Goal: Information Seeking & Learning: Learn about a topic

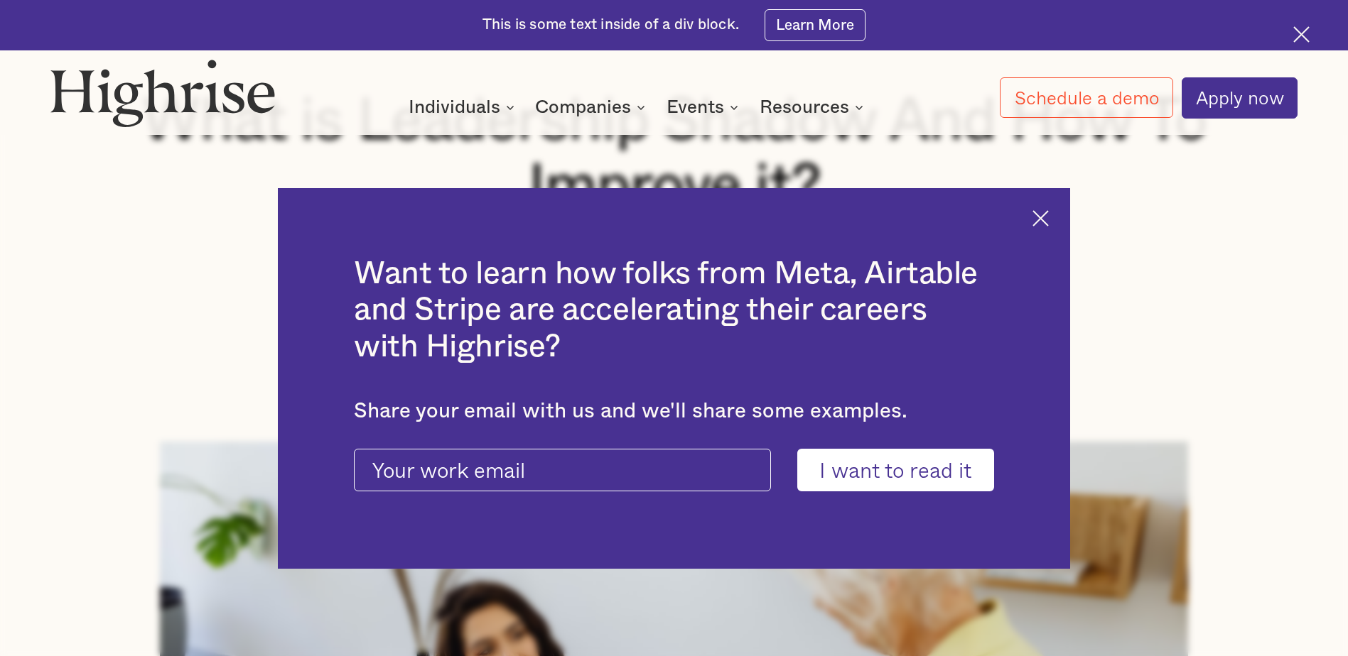
scroll to position [355, 0]
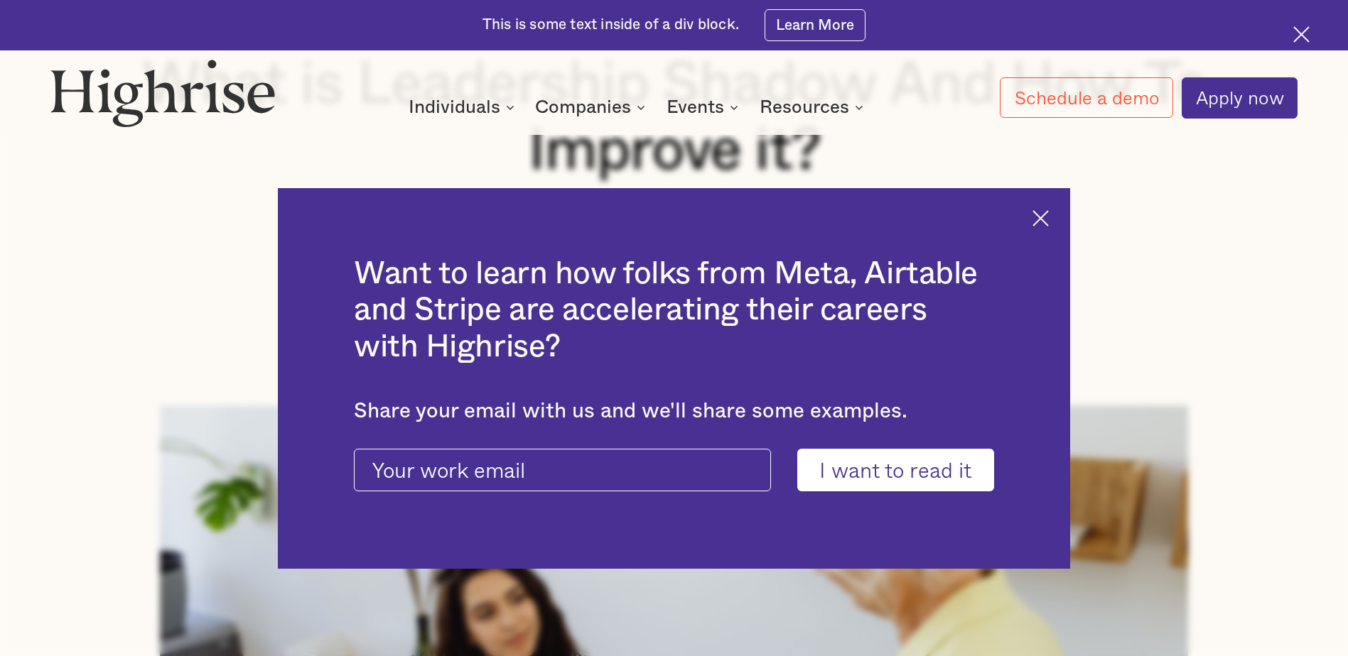
click at [939, 472] on input "I want to read it" at bounding box center [895, 470] width 197 height 42
click at [655, 489] on input "current-ascender-blog-article-modal-form" at bounding box center [562, 470] width 417 height 42
type input "[PERSON_NAME][EMAIL_ADDRESS][PERSON_NAME][DOMAIN_NAME]"
click at [873, 480] on input "I want to read it" at bounding box center [895, 470] width 197 height 42
type input "Please wait..."
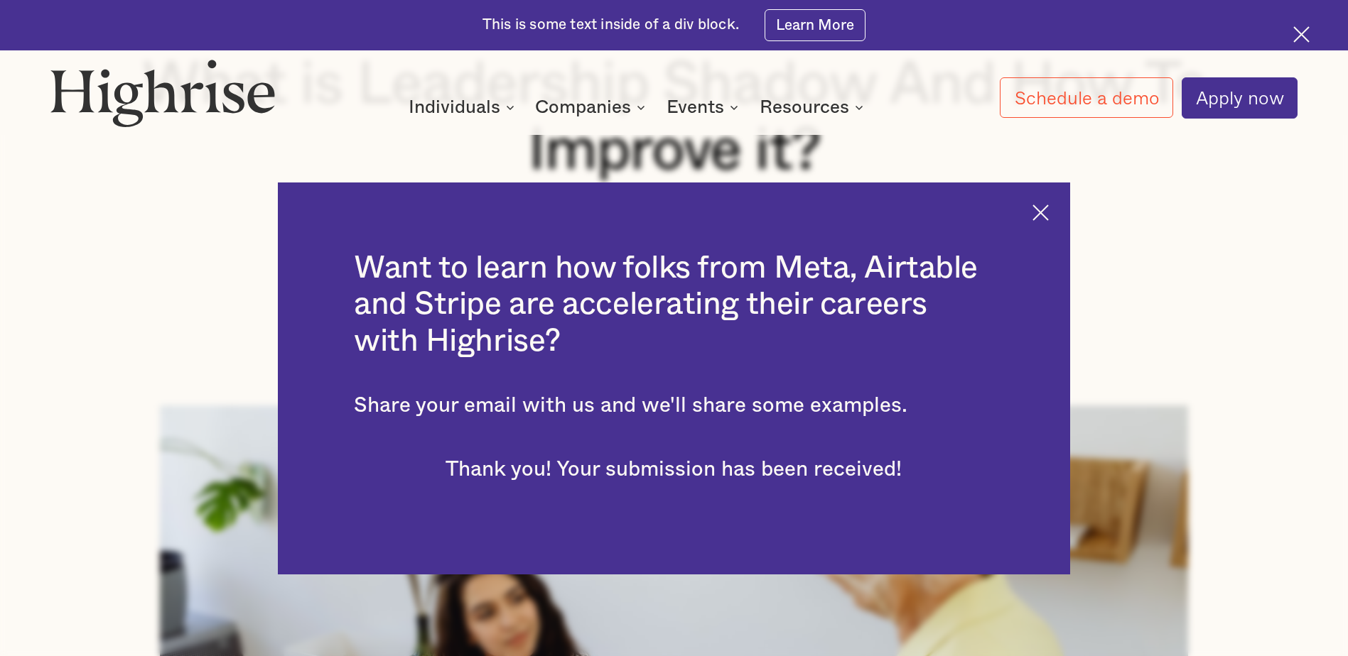
click at [1049, 215] on img at bounding box center [1040, 213] width 16 height 16
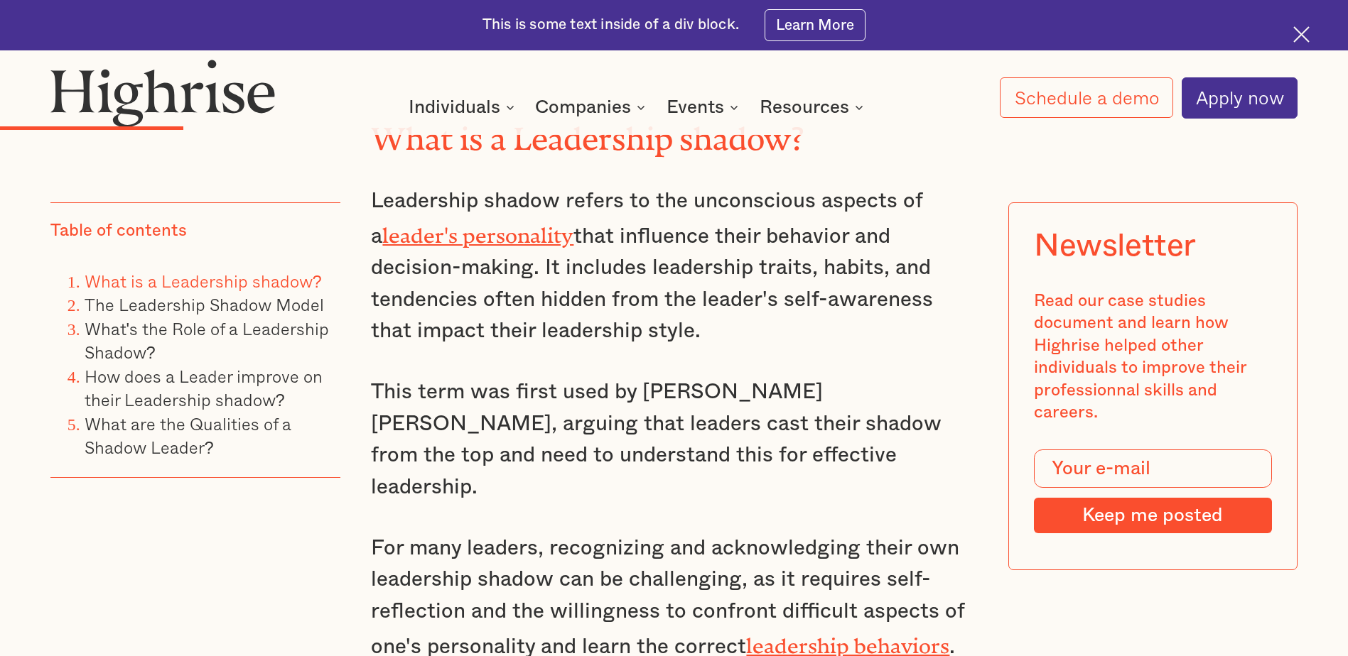
scroll to position [2039, 0]
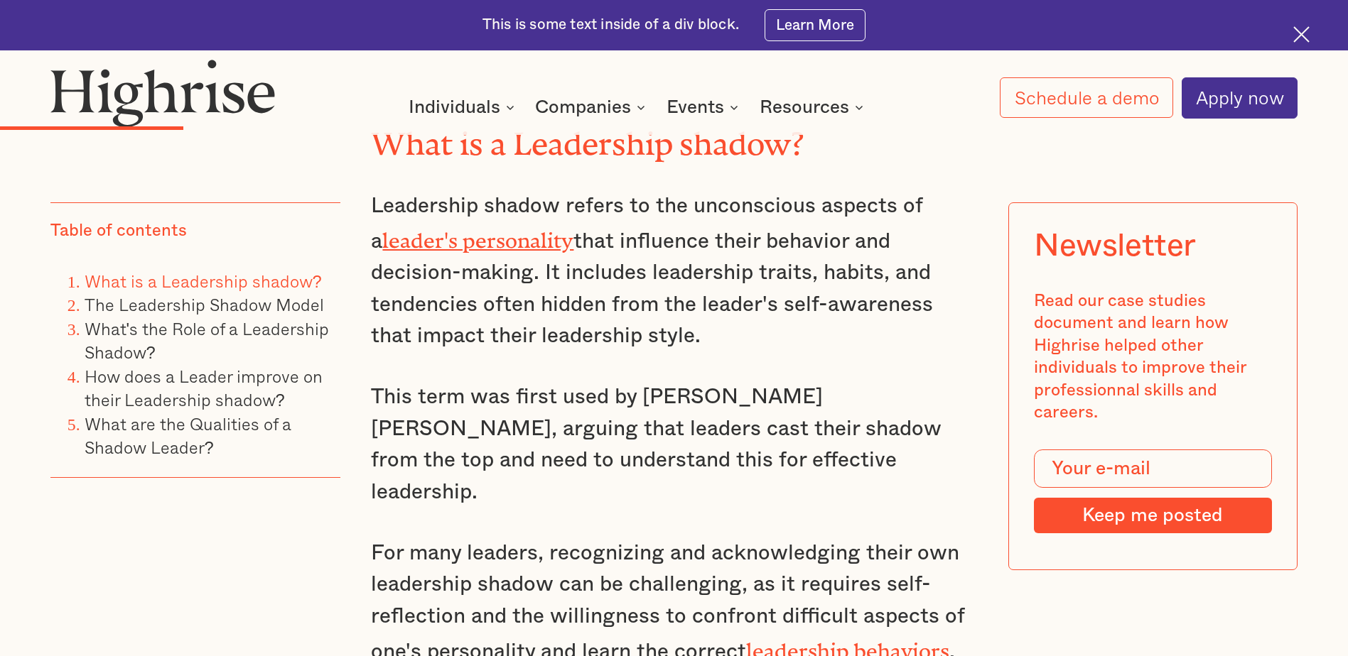
click at [421, 229] on link "leader's personality" at bounding box center [477, 235] width 191 height 13
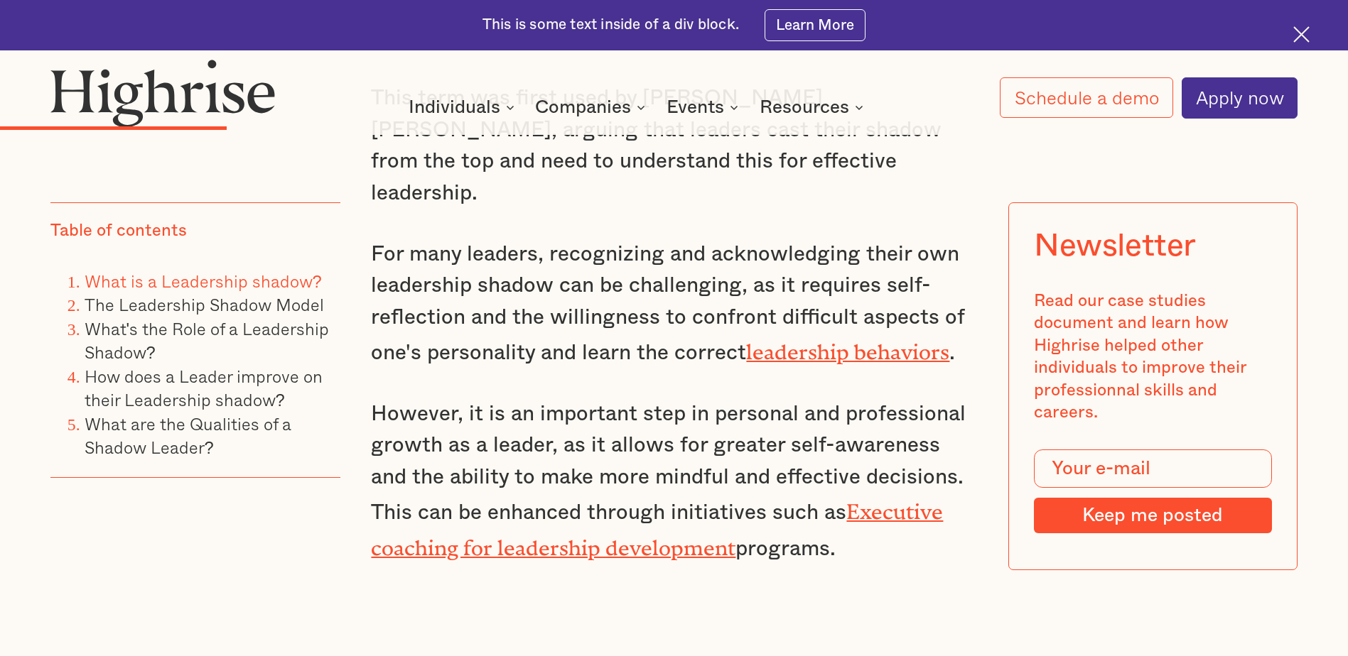
scroll to position [2333, 0]
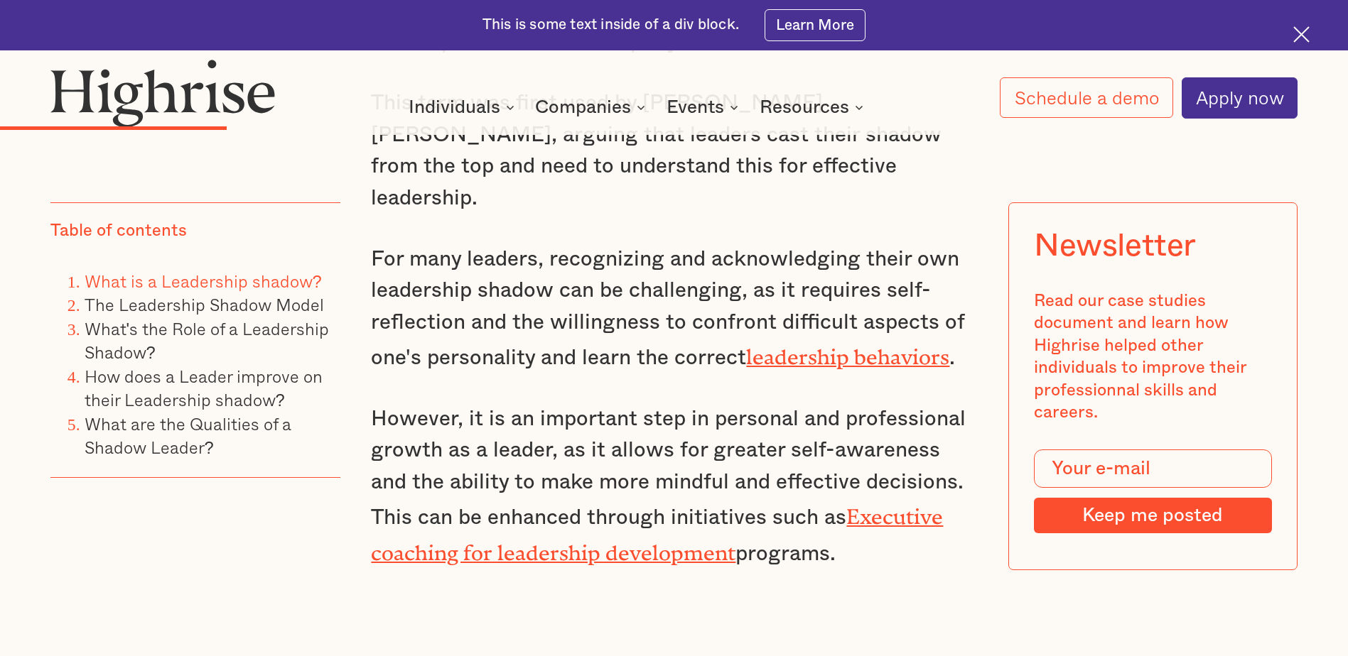
click at [870, 345] on link "leadership behaviors" at bounding box center [847, 351] width 203 height 13
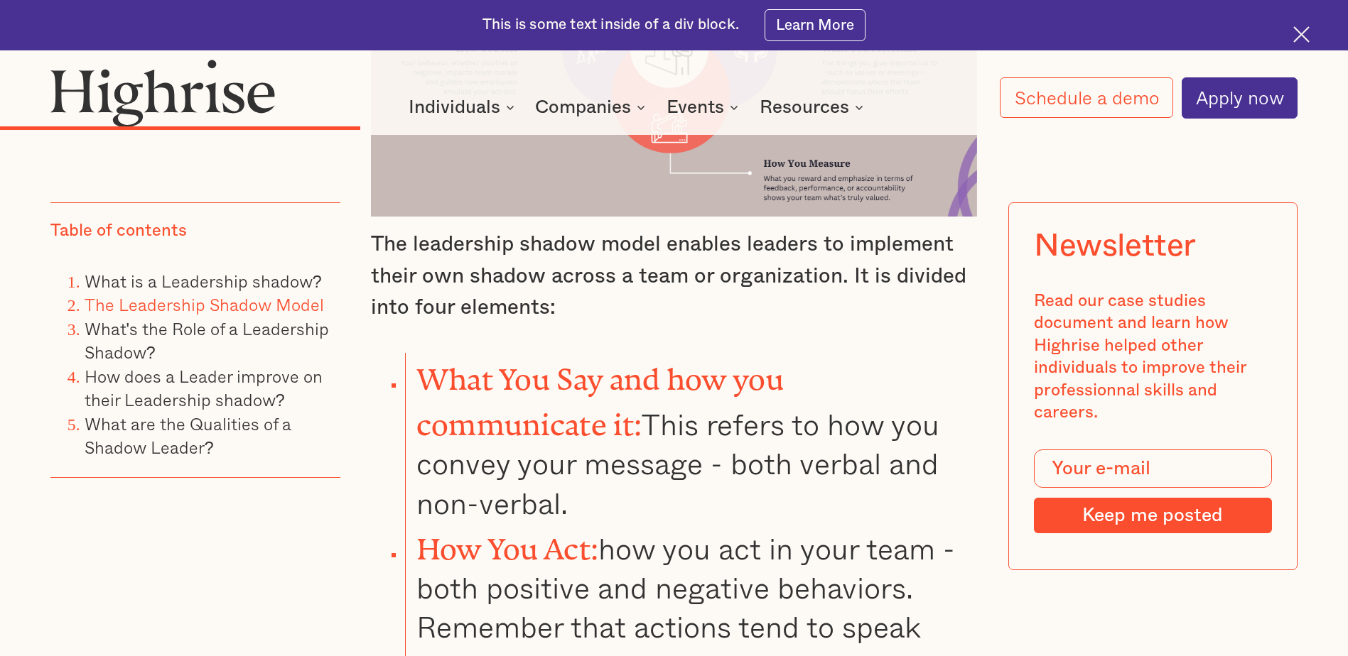
scroll to position [3373, 0]
drag, startPoint x: 374, startPoint y: 167, endPoint x: 659, endPoint y: 168, distance: 284.2
click at [659, 229] on p "The leadership shadow model enables leaders to implement their own shadow acros…" at bounding box center [673, 276] width 605 height 94
copy p "The leadership shadow model"
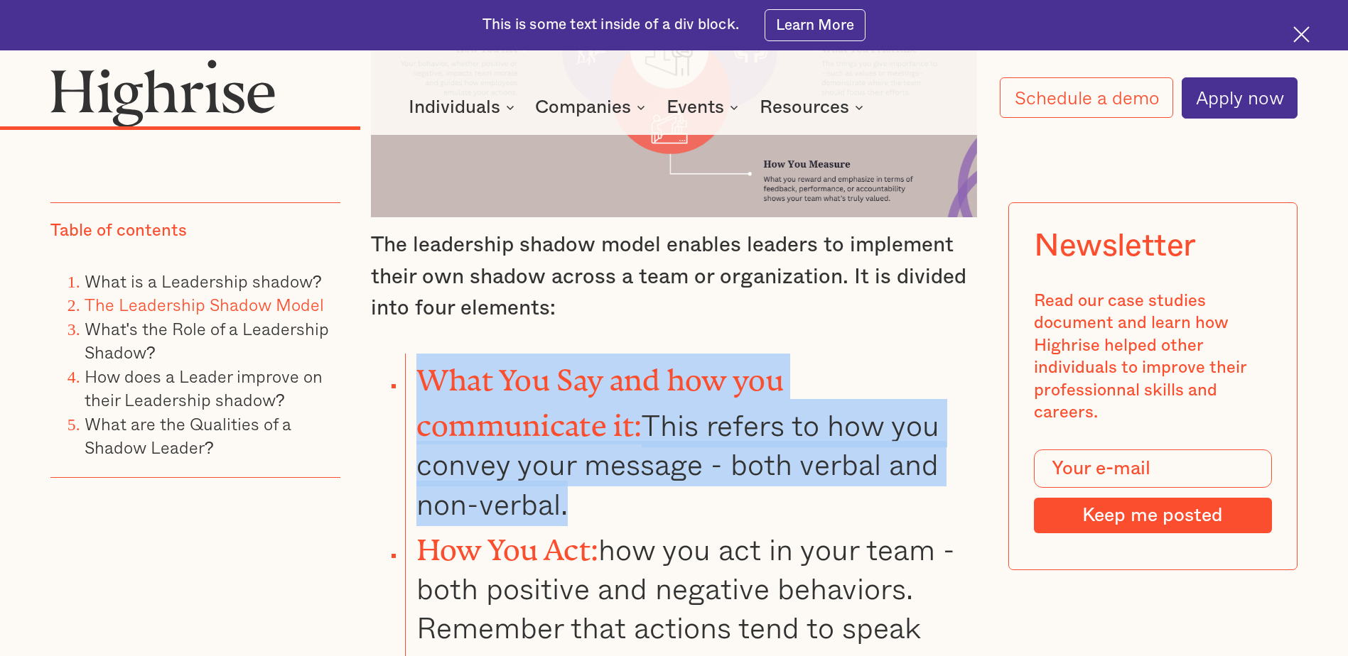
drag, startPoint x: 423, startPoint y: 298, endPoint x: 649, endPoint y: 413, distance: 253.2
click at [649, 413] on li "What You Say and how you communicate it: This refers to how you convey your mes…" at bounding box center [691, 439] width 572 height 170
copy li "What You Say and how you communicate it: This refers to how you convey your mes…"
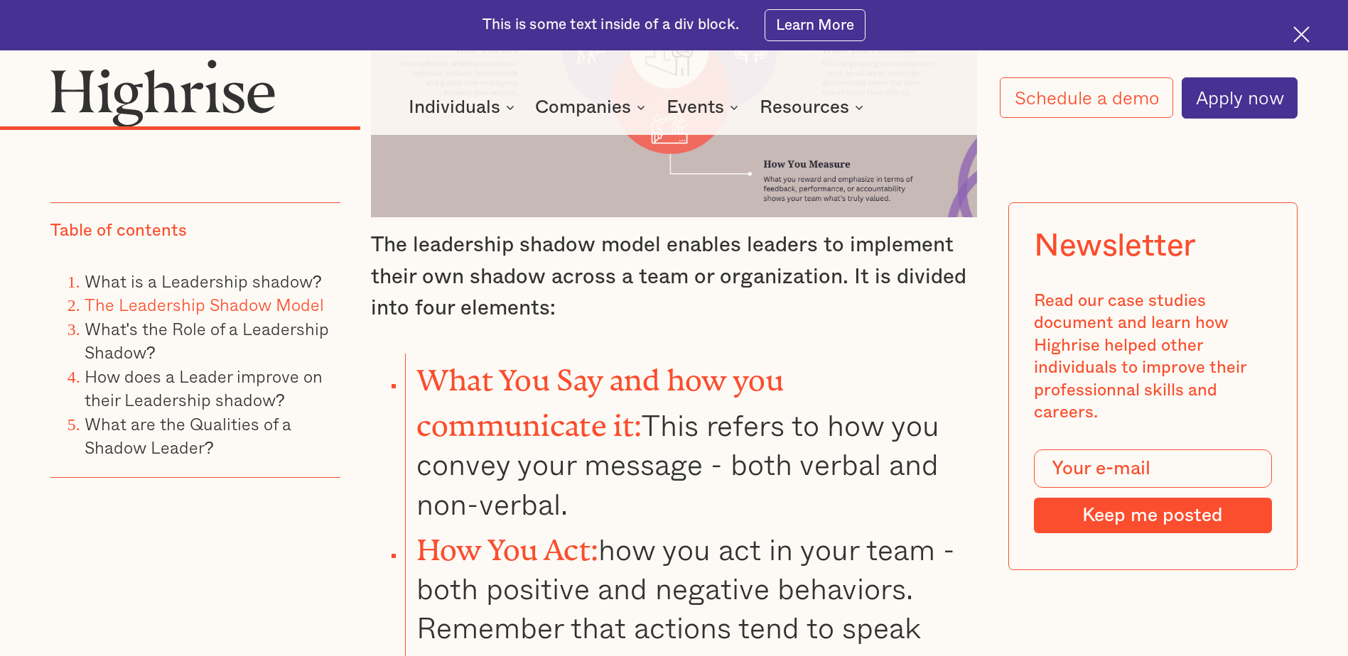
click at [419, 534] on strong "How You Act:" at bounding box center [507, 543] width 183 height 18
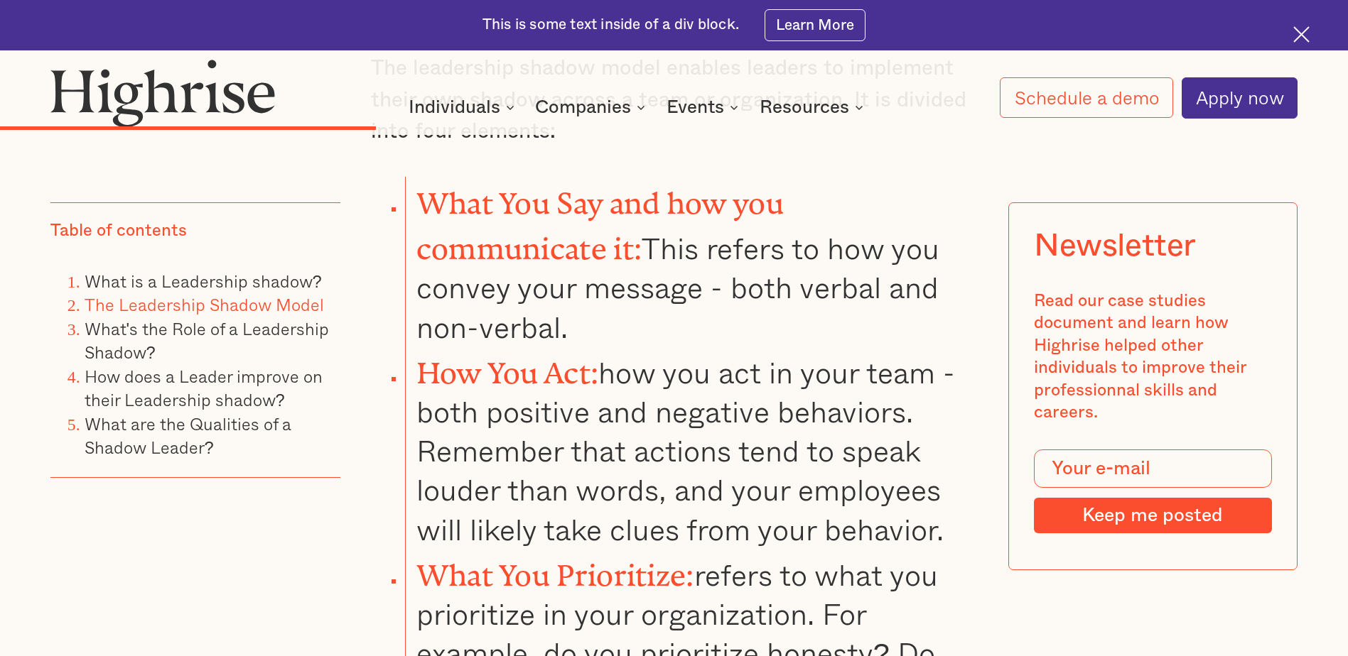
scroll to position [3587, 0]
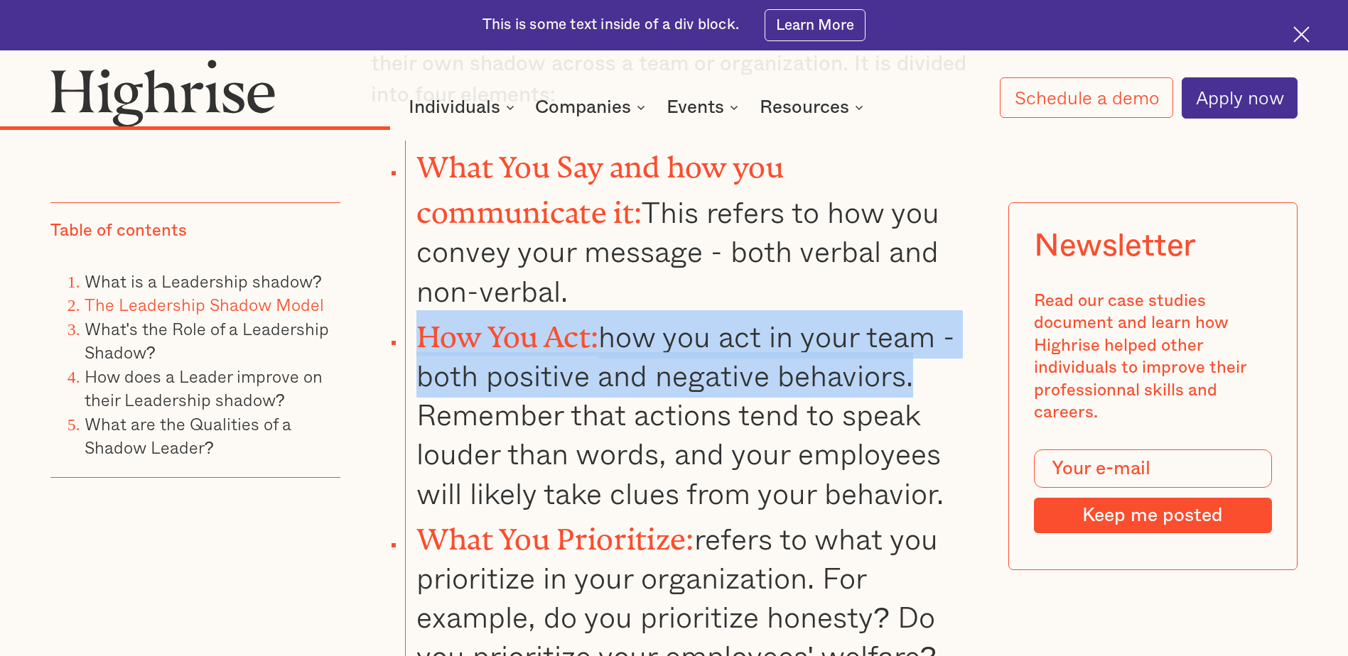
drag, startPoint x: 418, startPoint y: 246, endPoint x: 916, endPoint y: 282, distance: 499.4
click at [916, 310] on li "How You Act: how you act in your team -both positive and negative behaviors. Re…" at bounding box center [691, 411] width 572 height 202
copy li "How You Act: how you act in your team -both positive and negative behaviors."
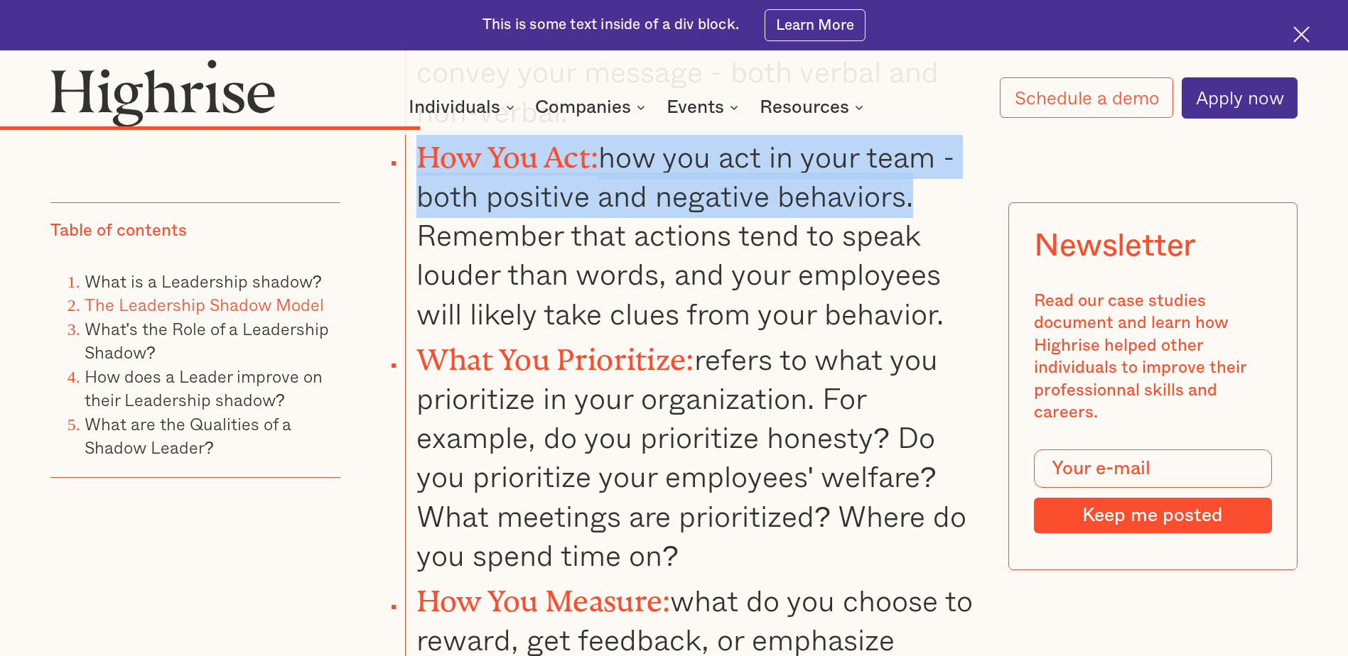
scroll to position [3800, 0]
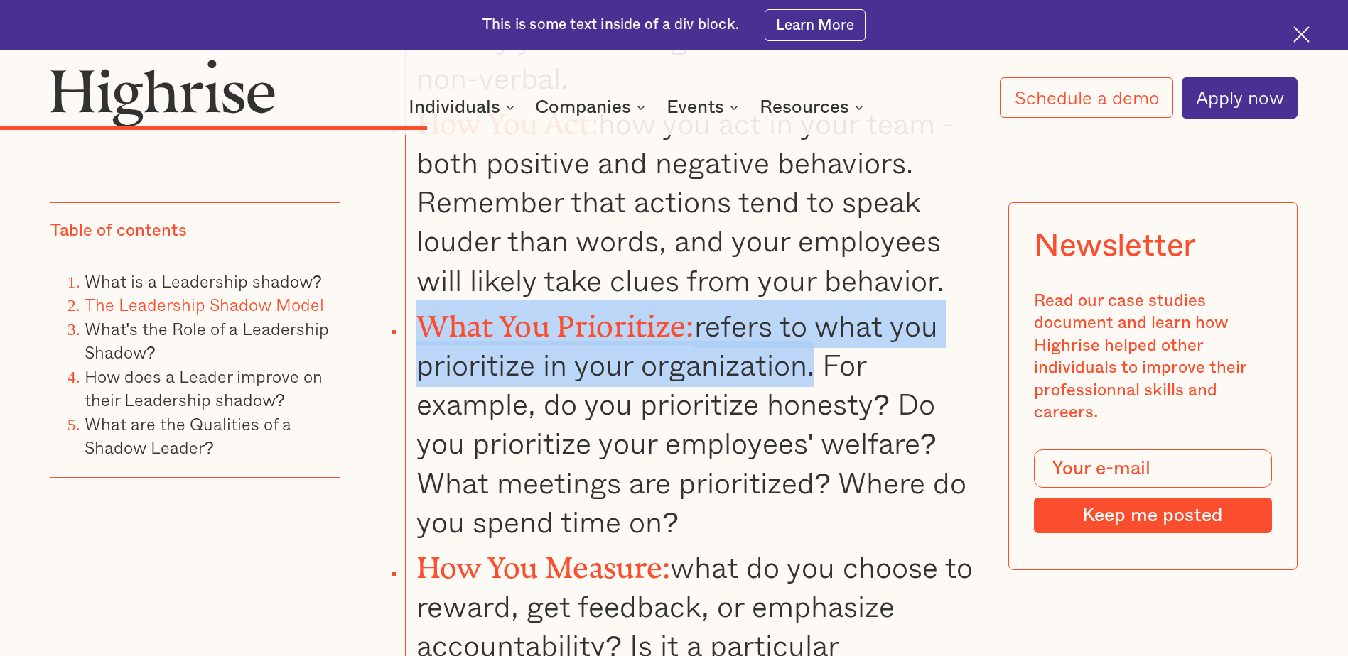
drag, startPoint x: 416, startPoint y: 232, endPoint x: 813, endPoint y: 293, distance: 401.0
click at [813, 300] on li "What You Prioritize: refers to what you prioritize in your organization. For ex…" at bounding box center [691, 421] width 572 height 242
copy li "What You Prioritize: refers to what you prioritize in your organization."
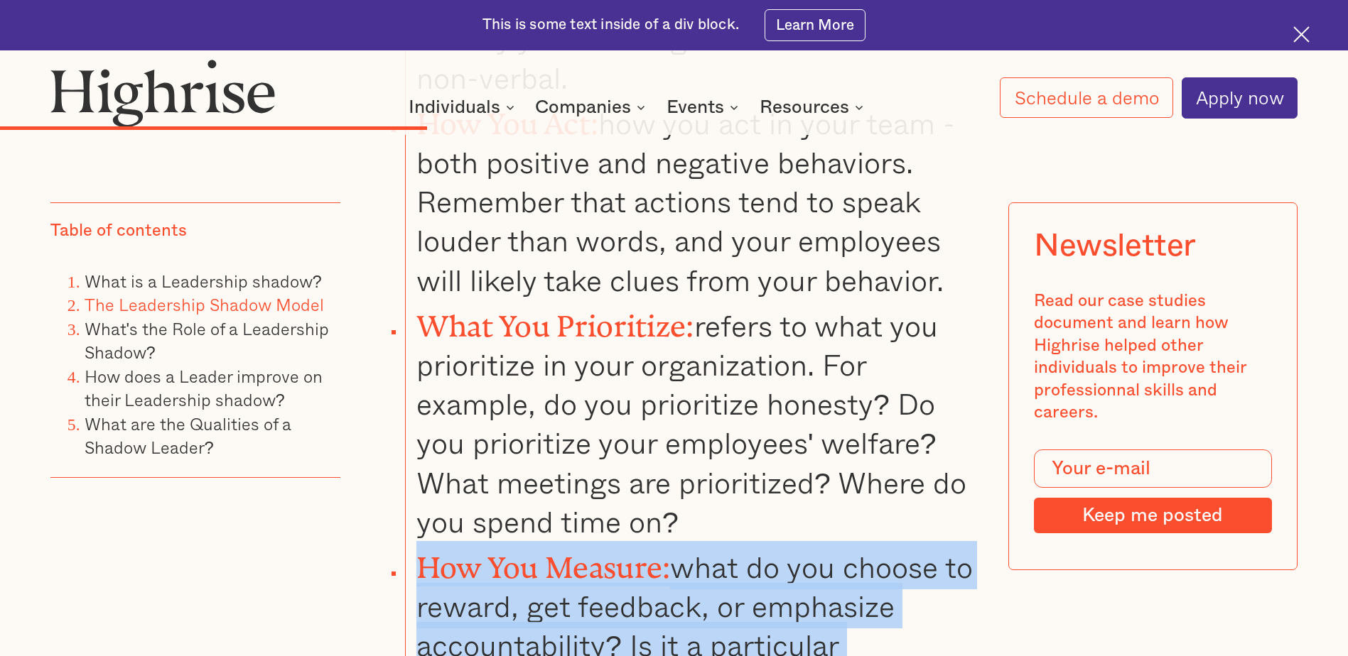
drag, startPoint x: 419, startPoint y: 476, endPoint x: 629, endPoint y: 573, distance: 231.1
click at [629, 573] on li "How You Measure: what do you choose to reward, get feedback, or emphasize accou…" at bounding box center [691, 622] width 572 height 163
copy li "How You Measure: what do you choose to reward, get feedback, or emphasize accou…"
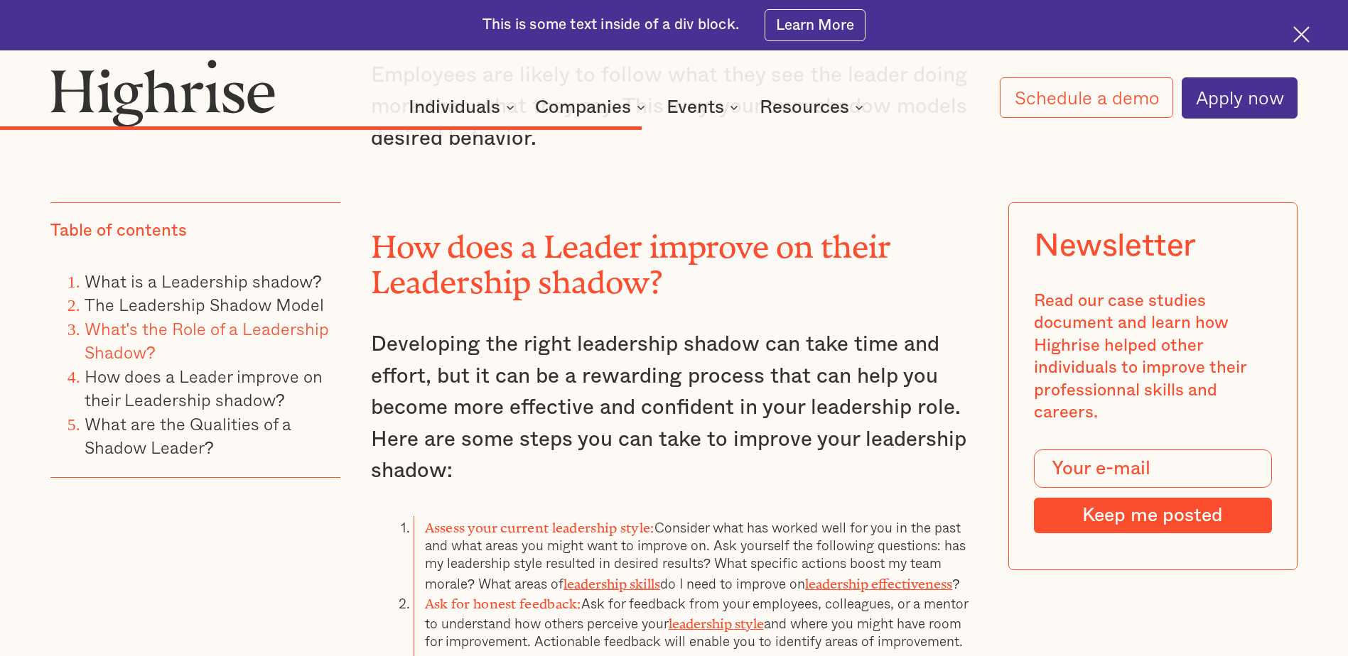
scroll to position [5376, 0]
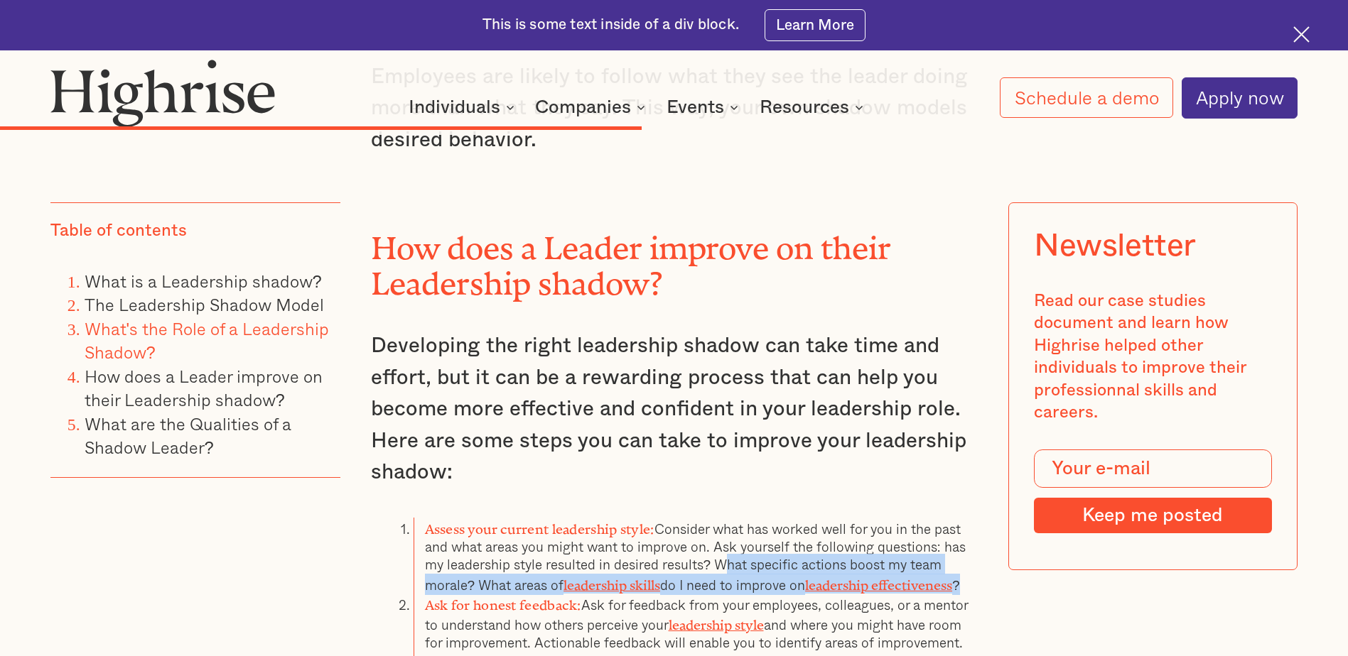
drag, startPoint x: 718, startPoint y: 480, endPoint x: 978, endPoint y: 505, distance: 261.2
click at [977, 518] on li "Assess your current leadership style: Consider what has worked well for you in …" at bounding box center [695, 556] width 563 height 76
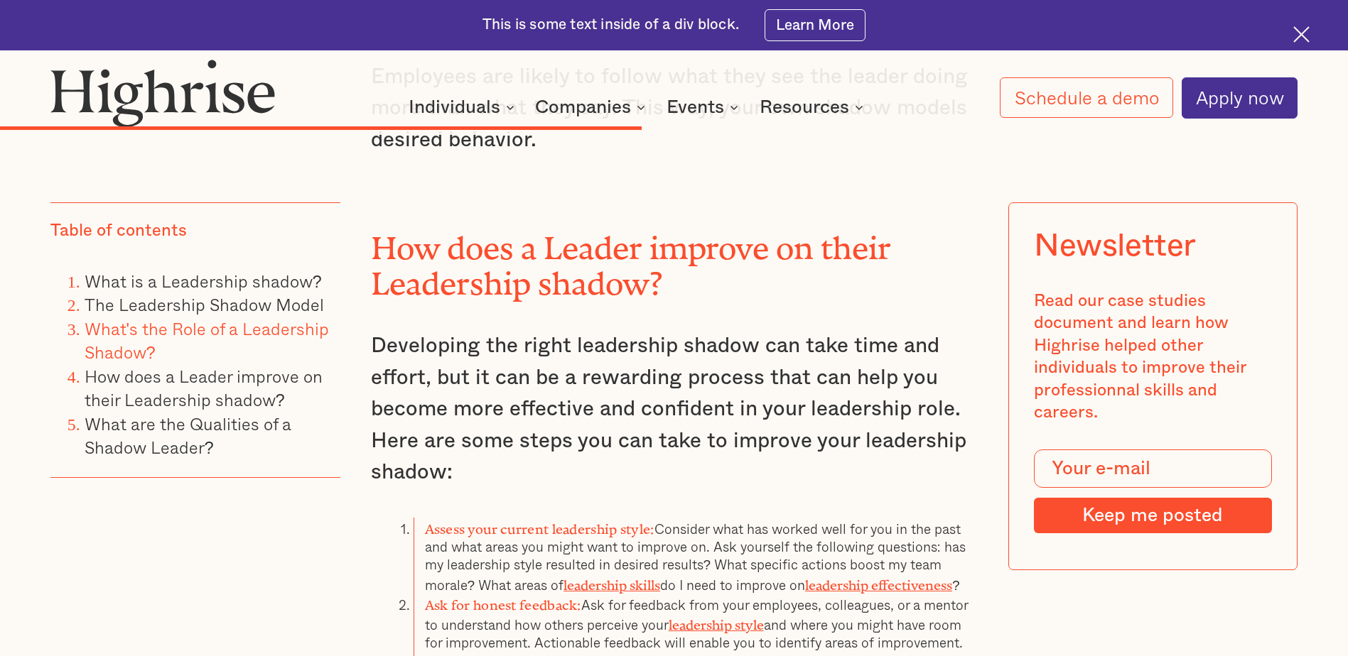
click at [714, 594] on li "Ask for honest feedback: Ask for feedback from your employees, colleagues, or a…" at bounding box center [695, 643] width 563 height 98
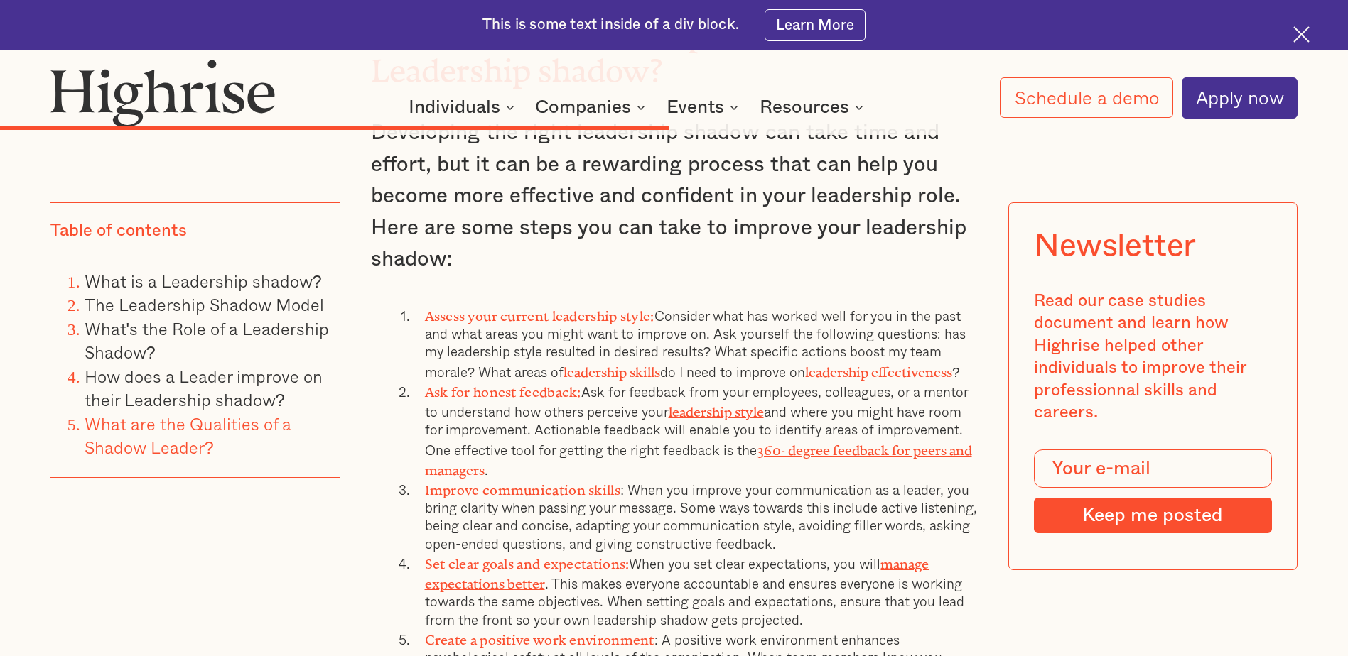
scroll to position [5518, 0]
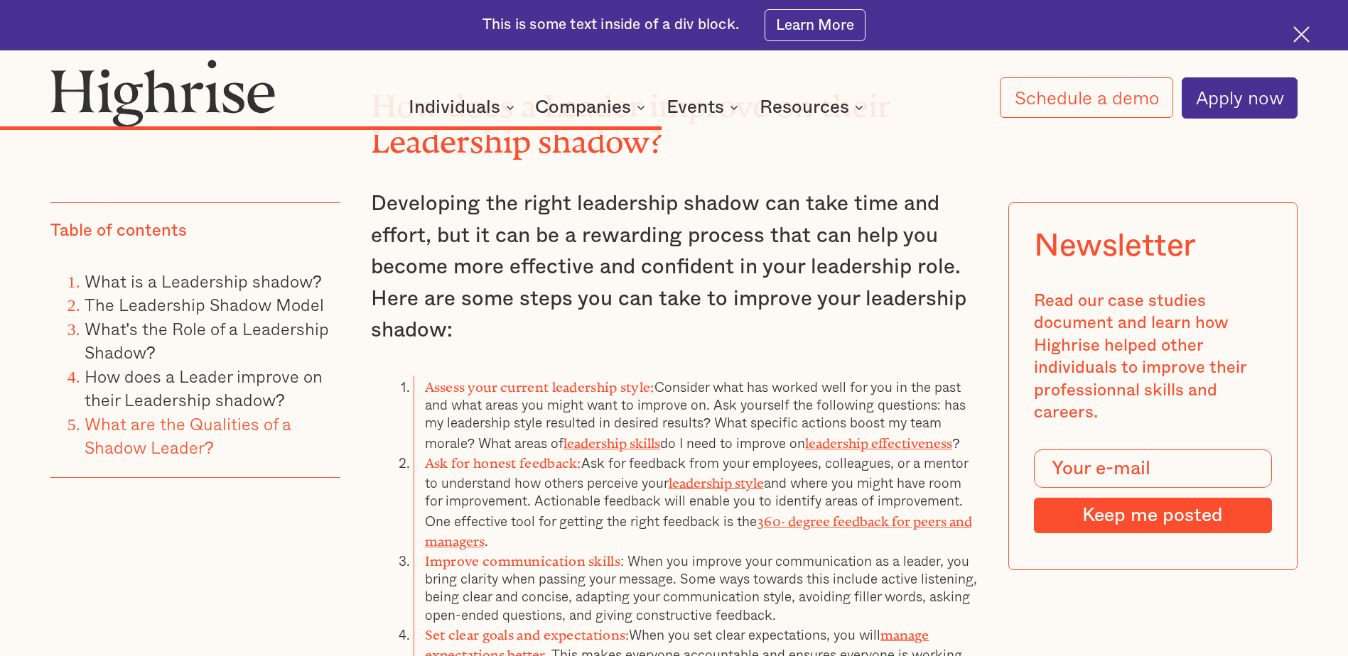
click at [425, 380] on strong "Assess your current leadership style:" at bounding box center [539, 384] width 229 height 9
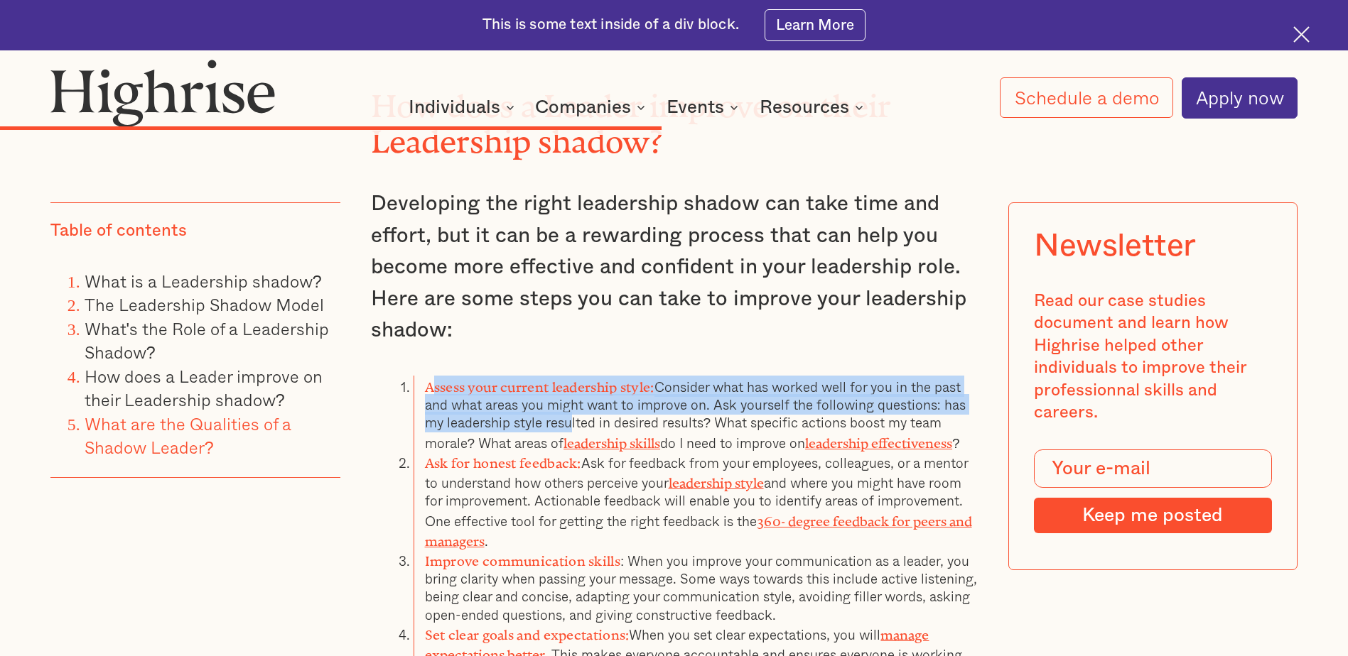
drag, startPoint x: 428, startPoint y: 301, endPoint x: 567, endPoint y: 349, distance: 146.5
click at [567, 376] on li "Assess your current leadership style: Consider what has worked well for you in …" at bounding box center [695, 414] width 563 height 76
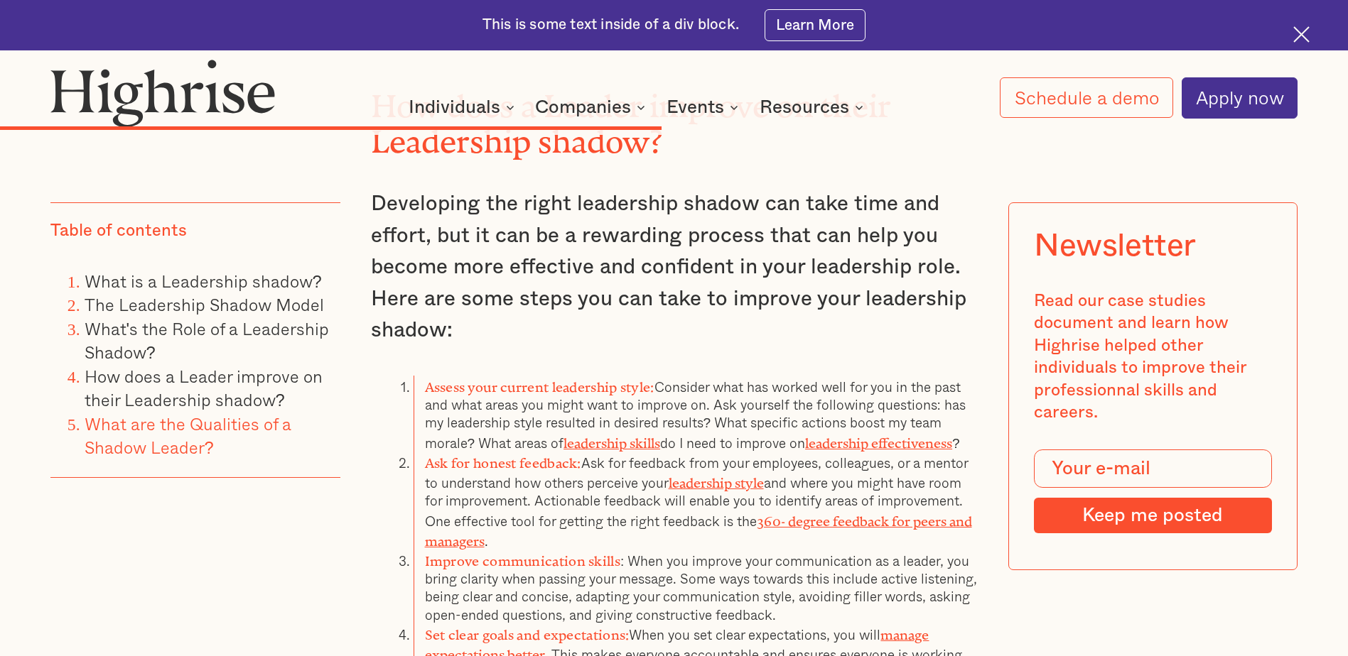
drag, startPoint x: 567, startPoint y: 349, endPoint x: 674, endPoint y: 362, distance: 108.0
click at [674, 376] on li "Assess your current leadership style: Consider what has worked well for you in …" at bounding box center [695, 414] width 563 height 76
click at [428, 380] on strong "Assess your current leadership style:" at bounding box center [539, 384] width 229 height 9
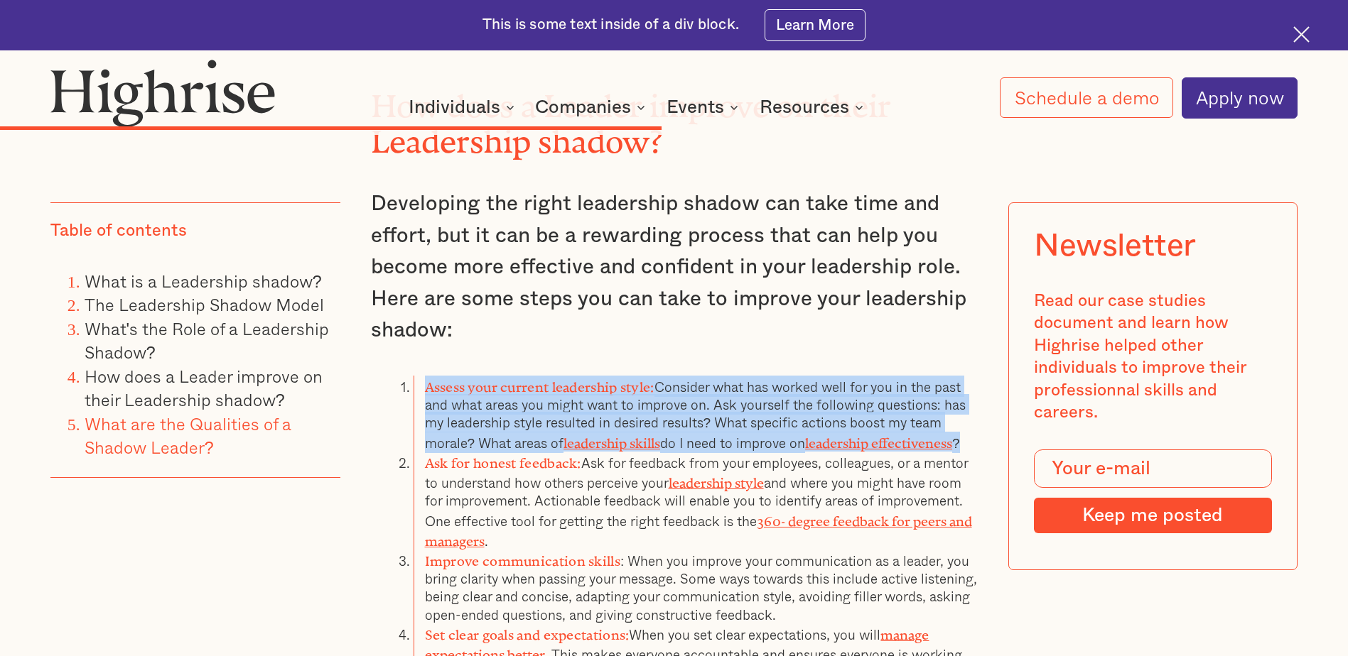
drag, startPoint x: 427, startPoint y: 304, endPoint x: 981, endPoint y: 357, distance: 556.7
click at [981, 357] on div "All leaders cast a shadow. The question is whether yours is blocking the sun or…" at bounding box center [673, 108] width 1247 height 8475
copy li "Assess your current leadership style: Consider what has worked well for you in …"
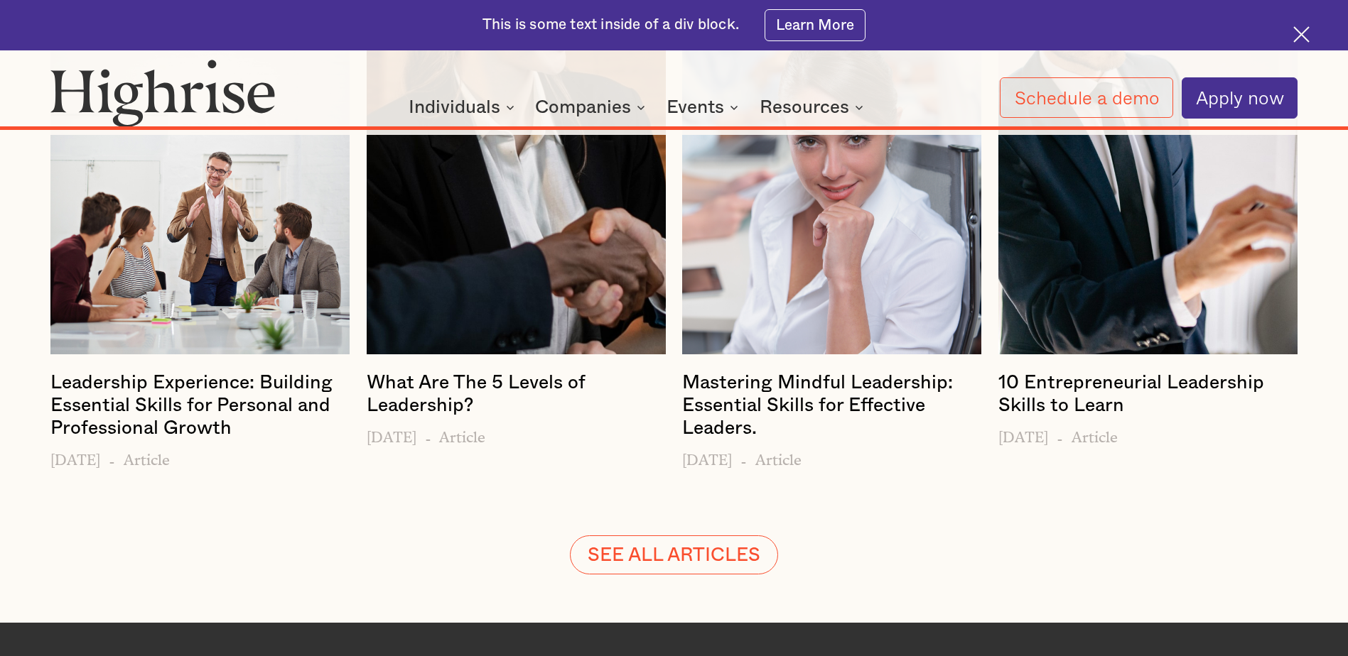
scroll to position [10582, 0]
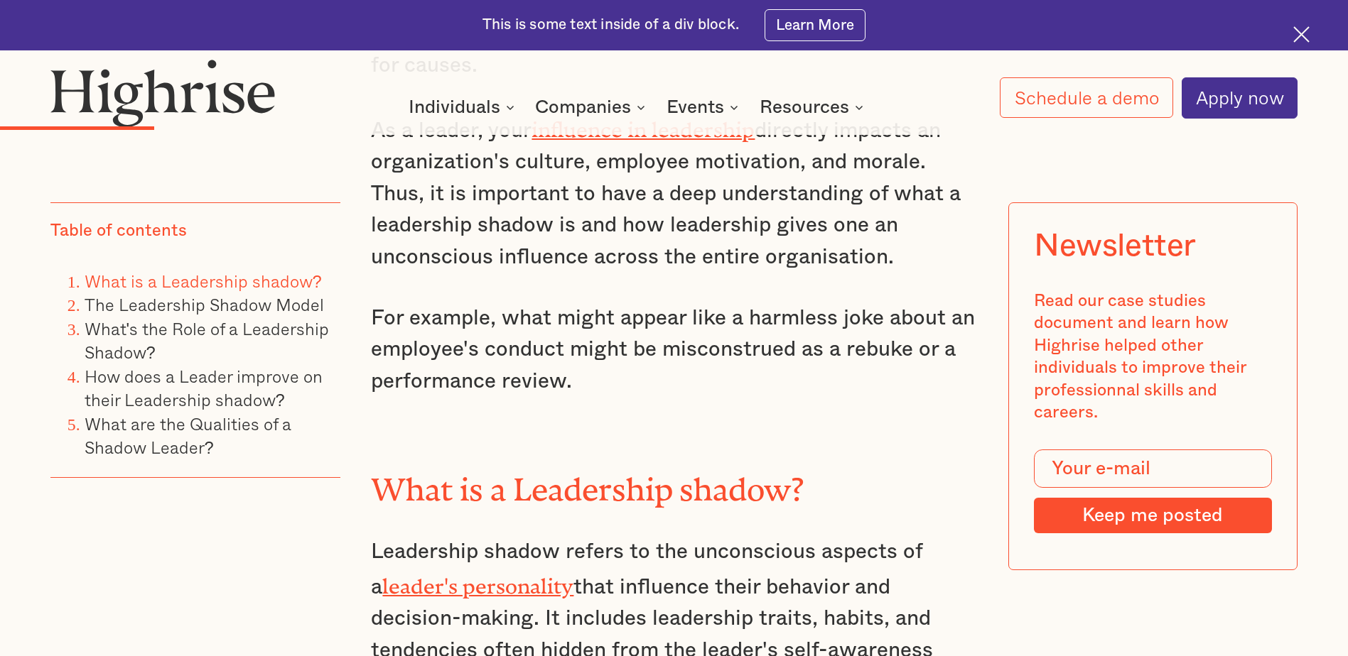
scroll to position [1847, 0]
